Goal: Task Accomplishment & Management: Complete application form

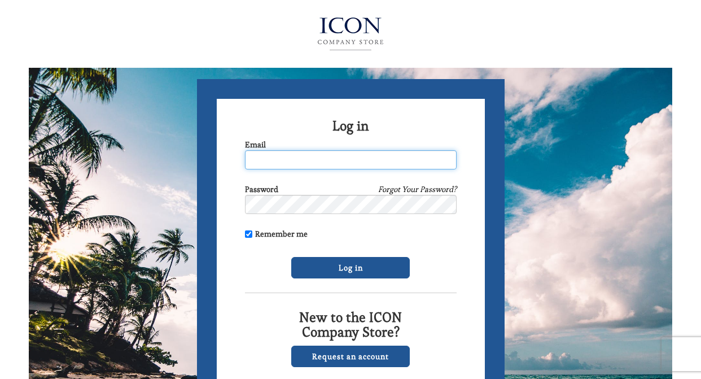
click at [268, 161] on input "Email" at bounding box center [351, 159] width 212 height 19
type input "[EMAIL_ADDRESS][DOMAIN_NAME]"
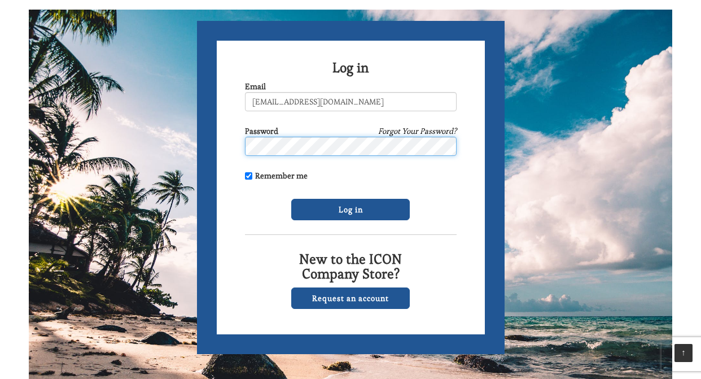
scroll to position [67, 0]
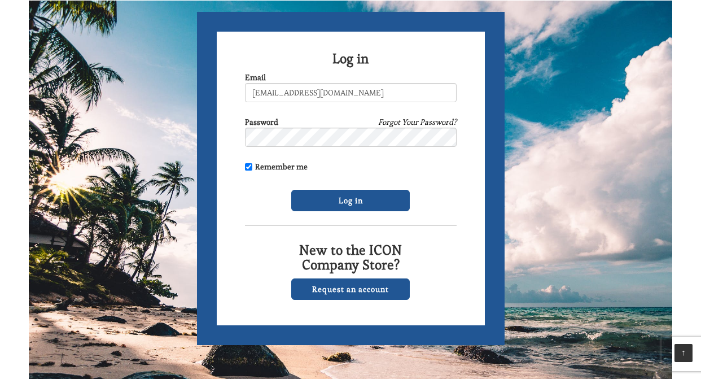
click at [421, 121] on link "Forgot Your Password?" at bounding box center [417, 121] width 78 height 11
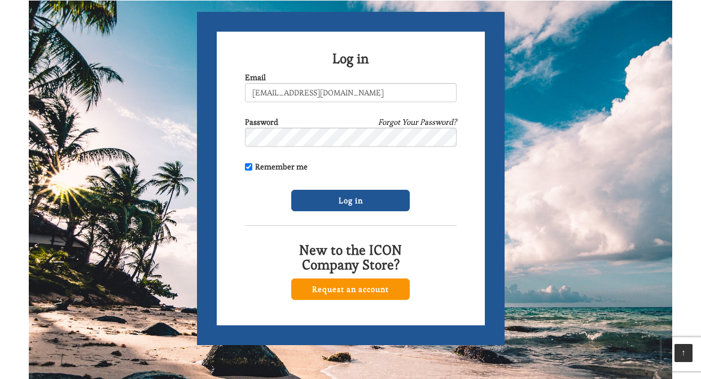
click at [346, 293] on link "Request an account" at bounding box center [350, 288] width 119 height 21
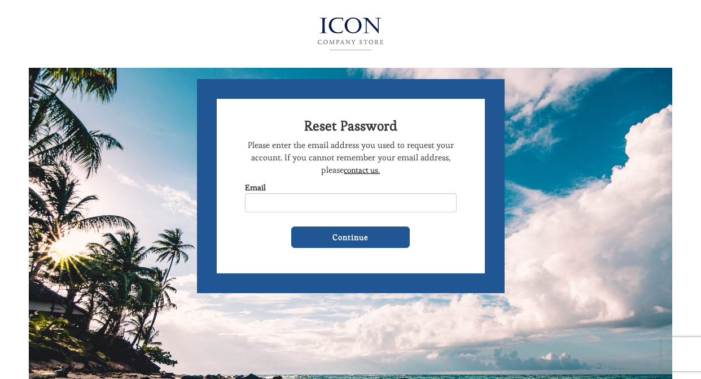
click at [260, 200] on input "Email" at bounding box center [351, 202] width 212 height 19
type input "[EMAIL_ADDRESS][DOMAIN_NAME]"
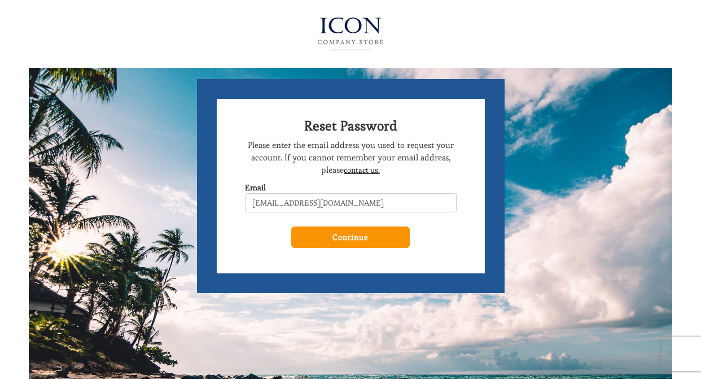
click at [348, 240] on input "Continue" at bounding box center [350, 236] width 119 height 21
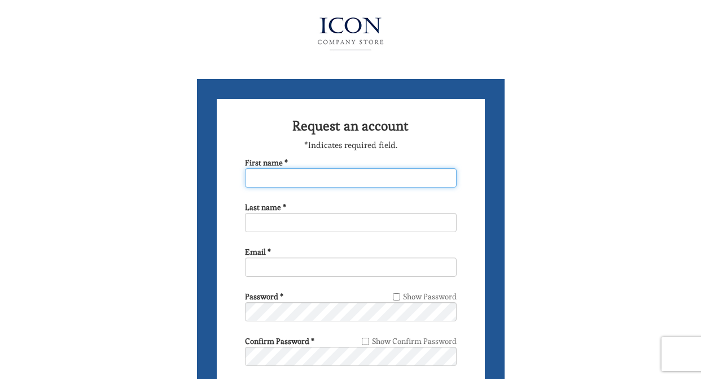
click at [257, 185] on input "First name *" at bounding box center [351, 177] width 212 height 19
type input "[PERSON_NAME]"
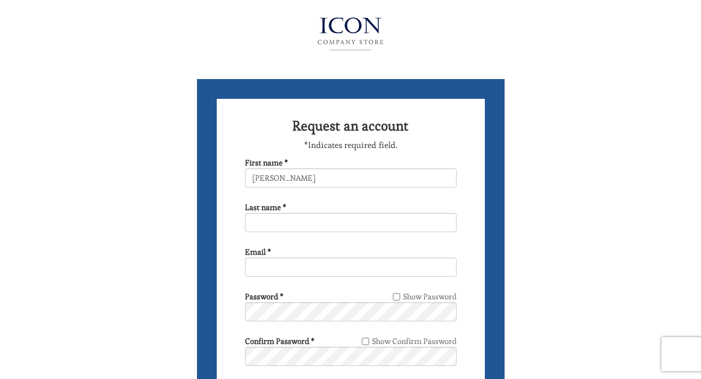
type input "Newman"
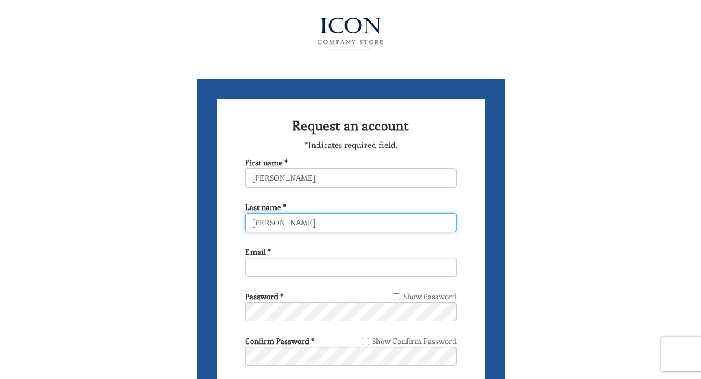
type input "wendyhnewman@gmail.com"
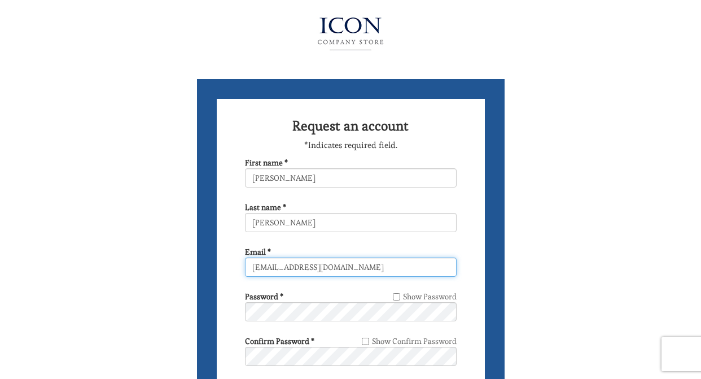
type input "Female"
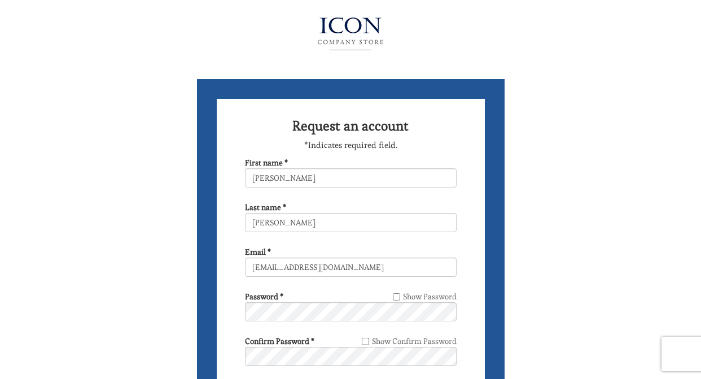
type input "Female"
type input "7184063769"
type input "17 Manville Lane"
select select "NY"
type input "Rockaway Point"
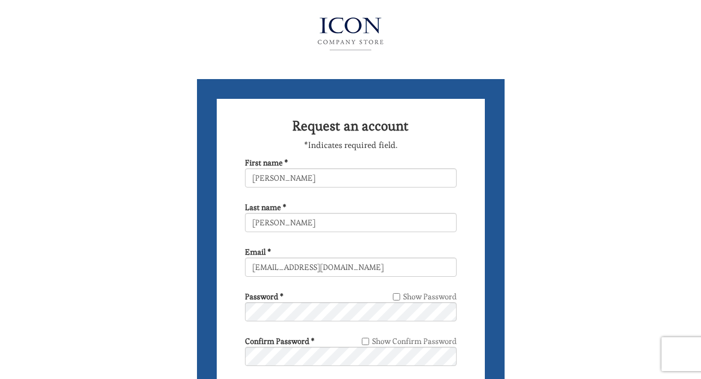
type input "11697"
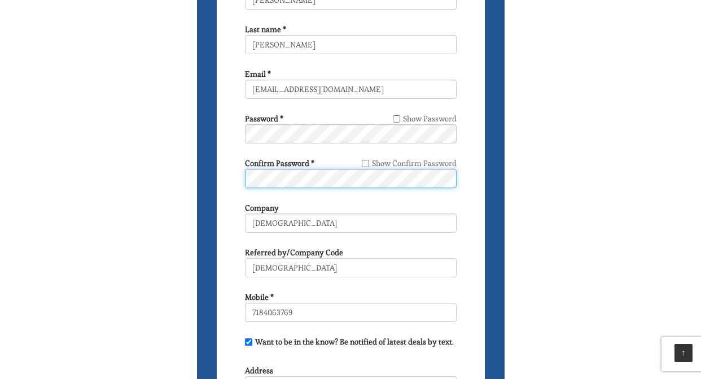
scroll to position [182, 0]
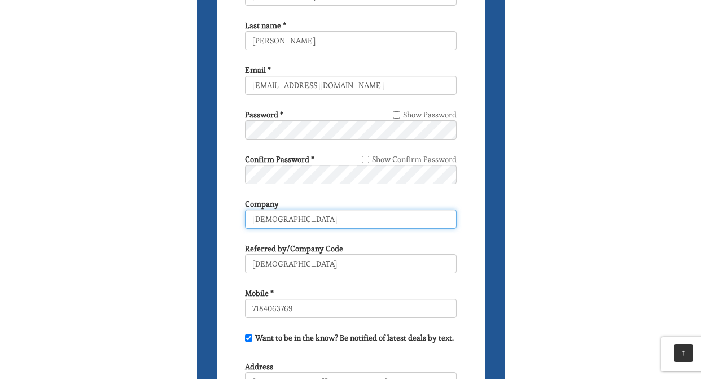
drag, startPoint x: 282, startPoint y: 221, endPoint x: 233, endPoint y: 223, distance: 49.2
click at [233, 222] on form "Request an account *Indicates required field. First name * Wendy Last name * Ne…" at bounding box center [351, 266] width 308 height 739
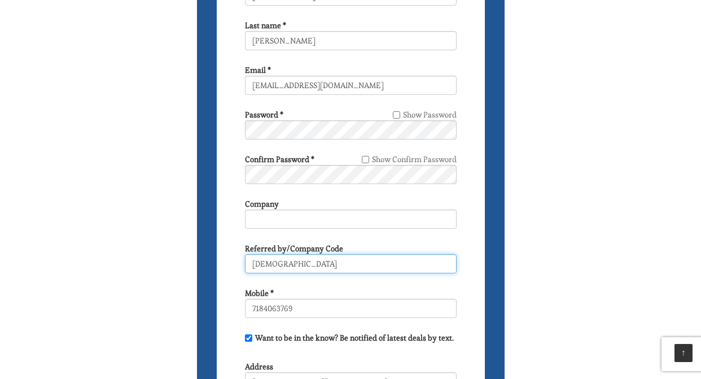
drag, startPoint x: 283, startPoint y: 262, endPoint x: 228, endPoint y: 261, distance: 54.8
click at [230, 261] on form "Request an account *Indicates required field. First name * Wendy Last name * Ne…" at bounding box center [351, 266] width 308 height 739
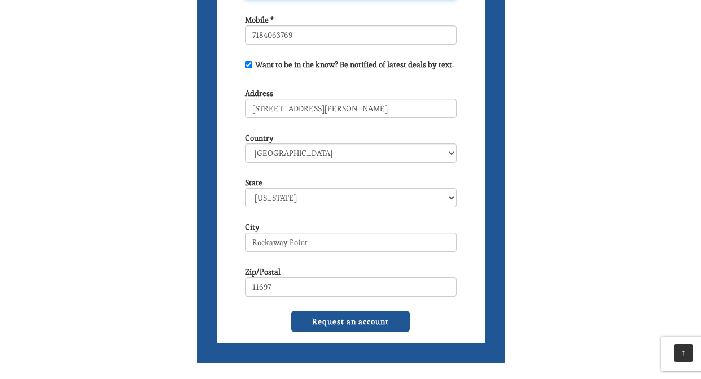
scroll to position [458, 0]
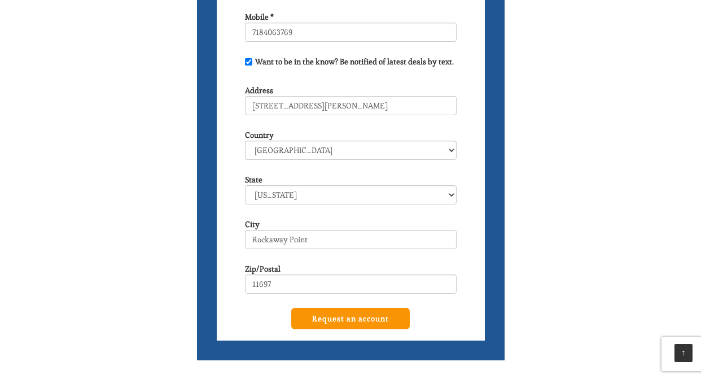
click at [315, 319] on input "Request an account" at bounding box center [350, 318] width 119 height 21
